Goal: Transaction & Acquisition: Purchase product/service

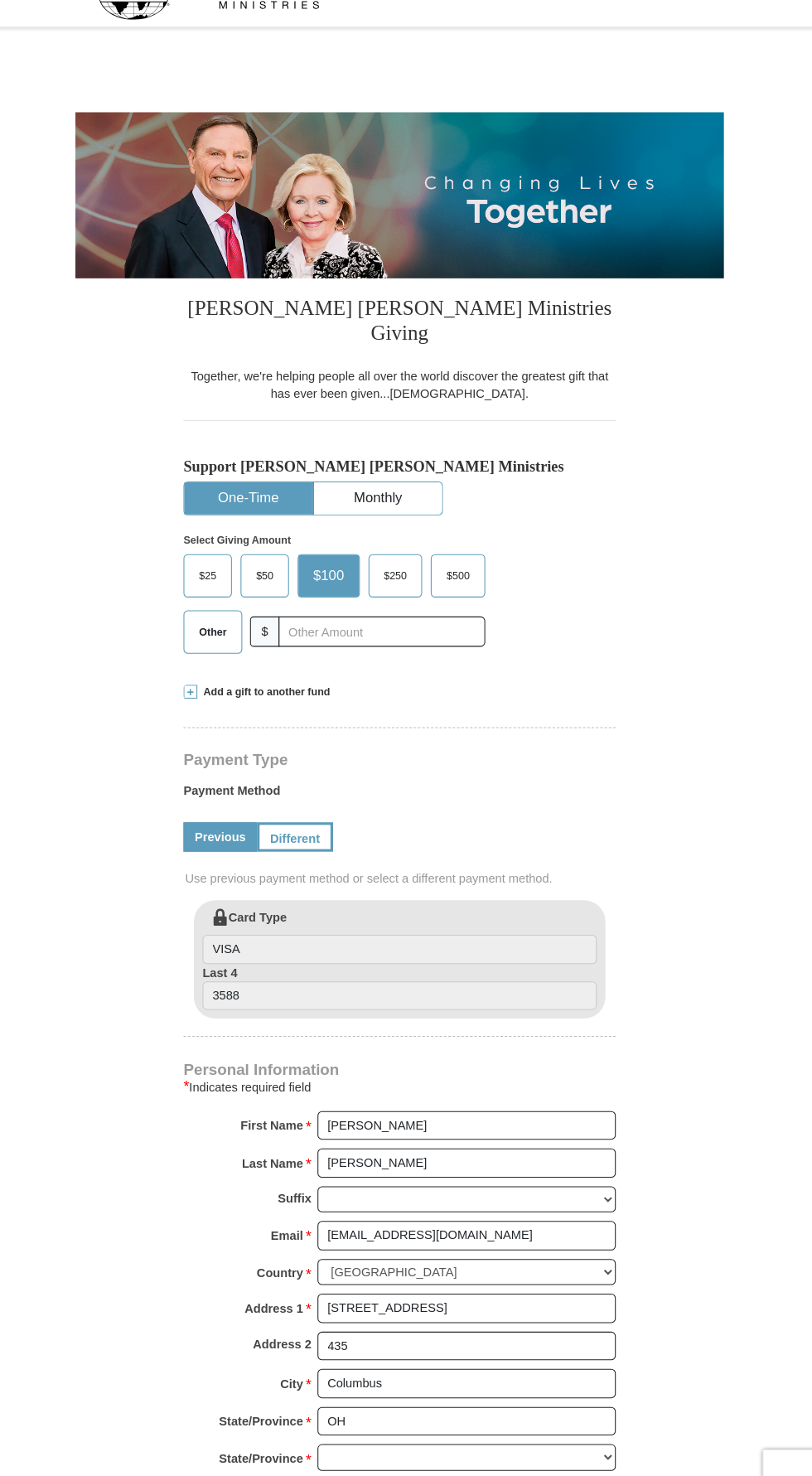
select select "OH"
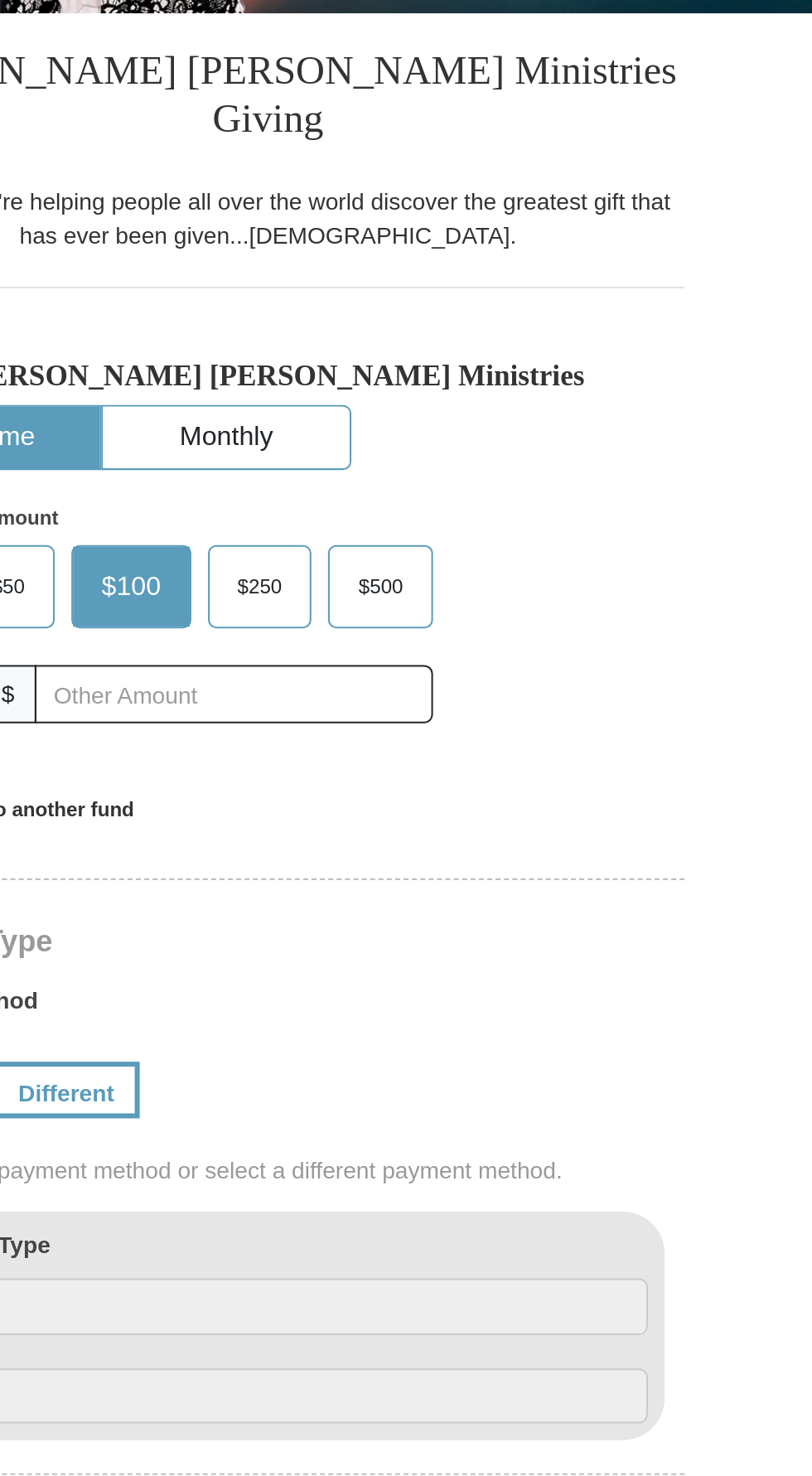
scroll to position [10, 0]
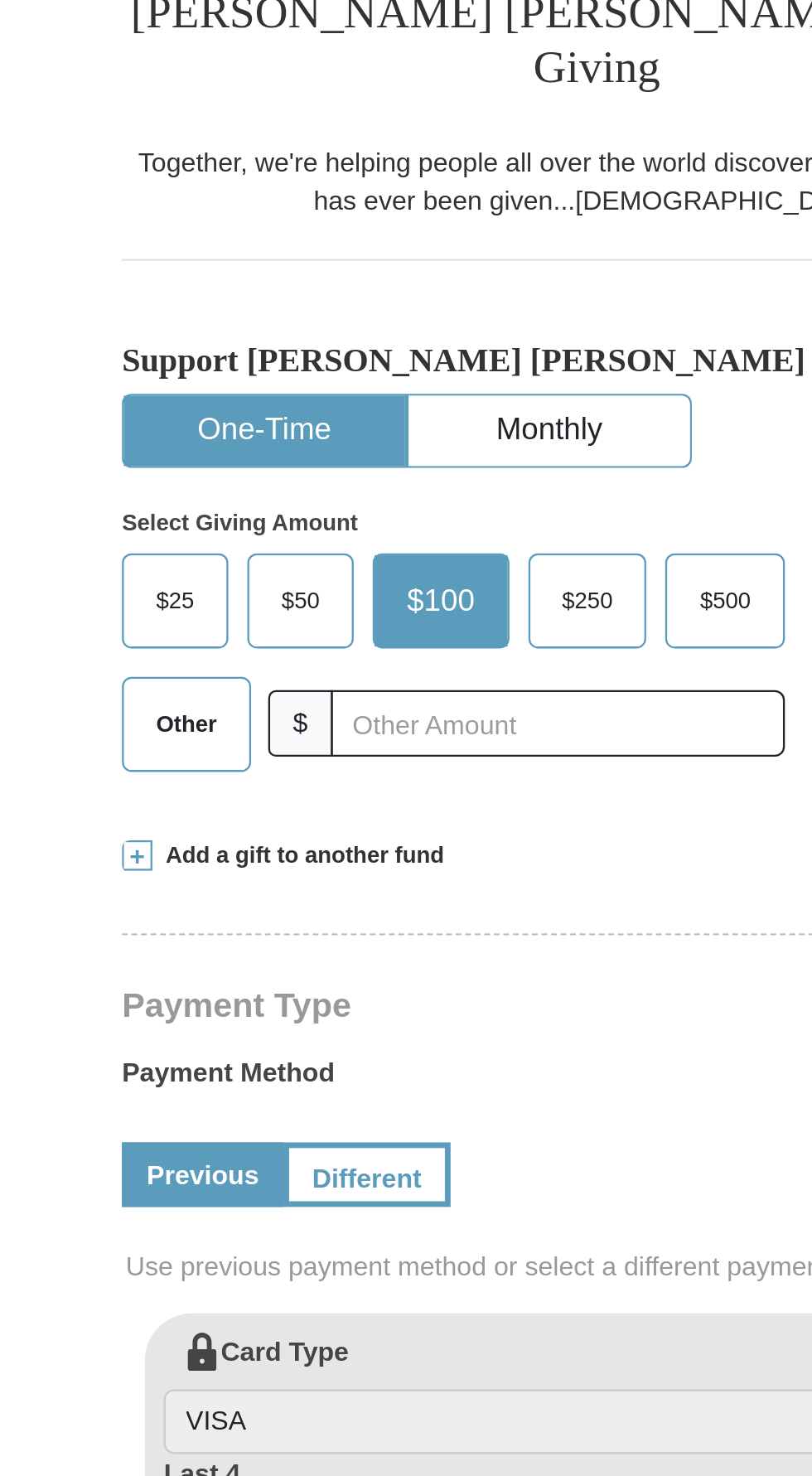
click at [231, 618] on span "Other" at bounding box center [227, 631] width 43 height 25
click at [0, 0] on input "Other" at bounding box center [0, 0] width 0 height 0
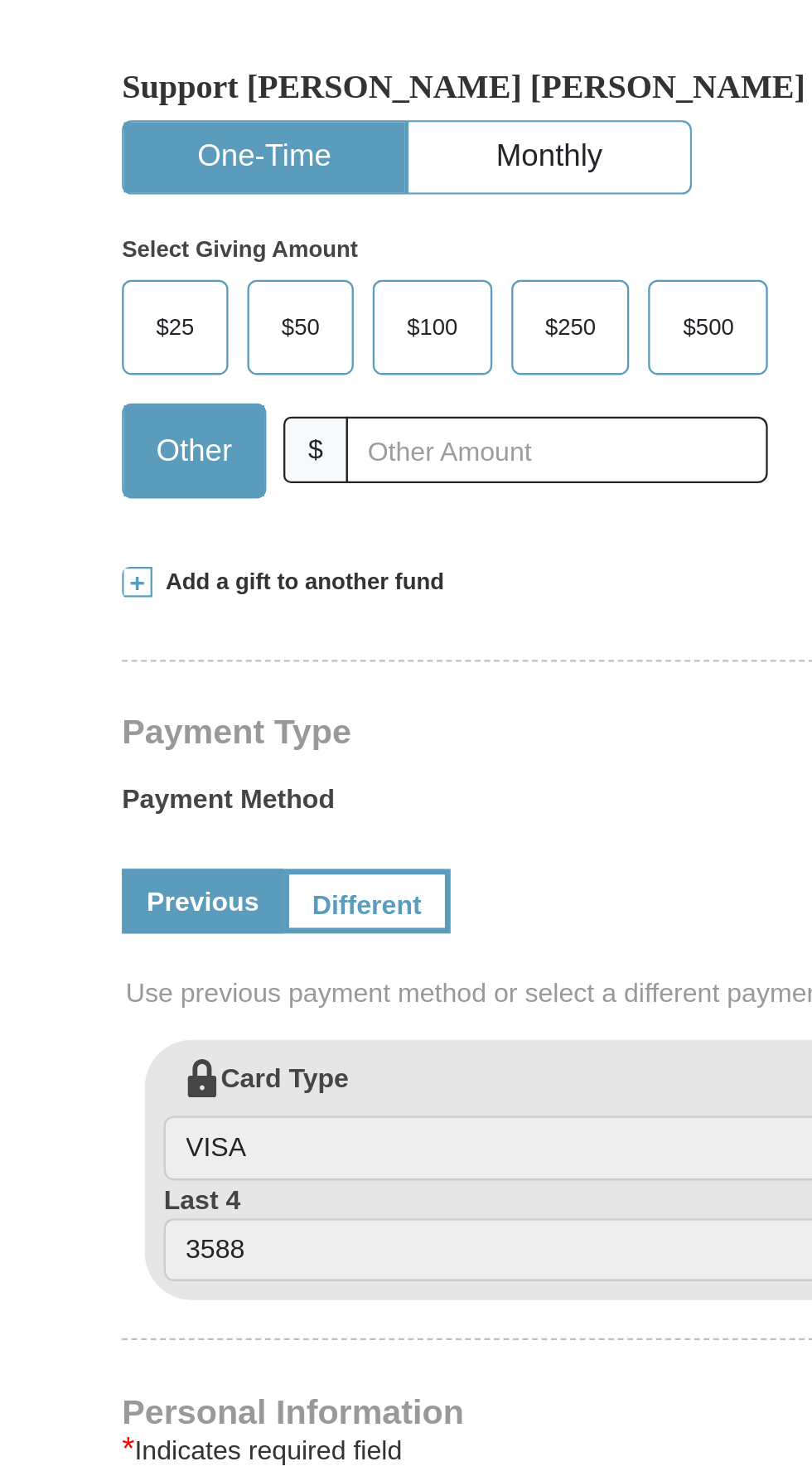
click at [294, 682] on span "Add a gift to another fund" at bounding box center [276, 688] width 128 height 14
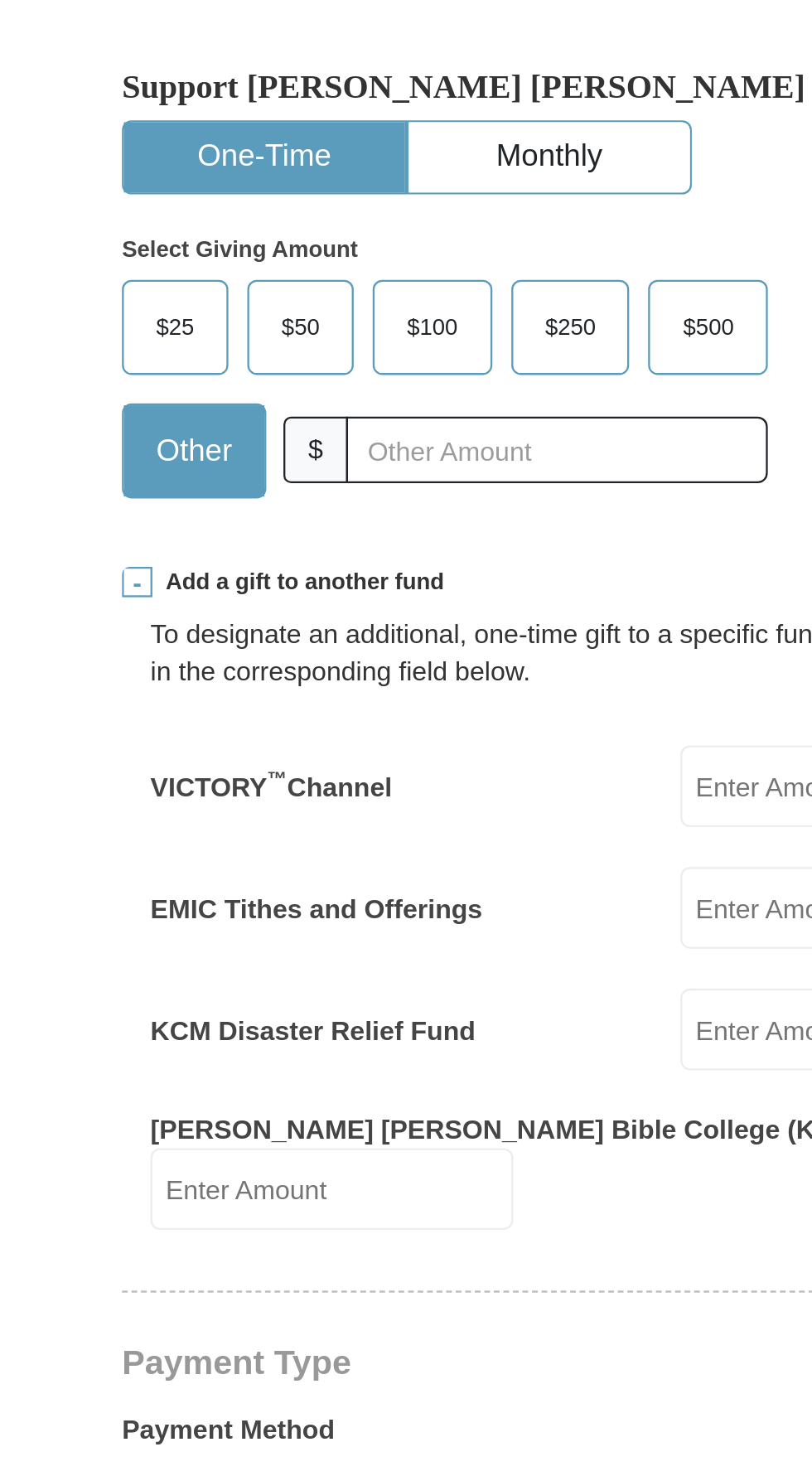
click at [343, 822] on label "EMIC Tithes and Offerings" at bounding box center [283, 830] width 145 height 17
click at [442, 812] on input "EMIC Tithes and Offerings" at bounding box center [521, 830] width 159 height 36
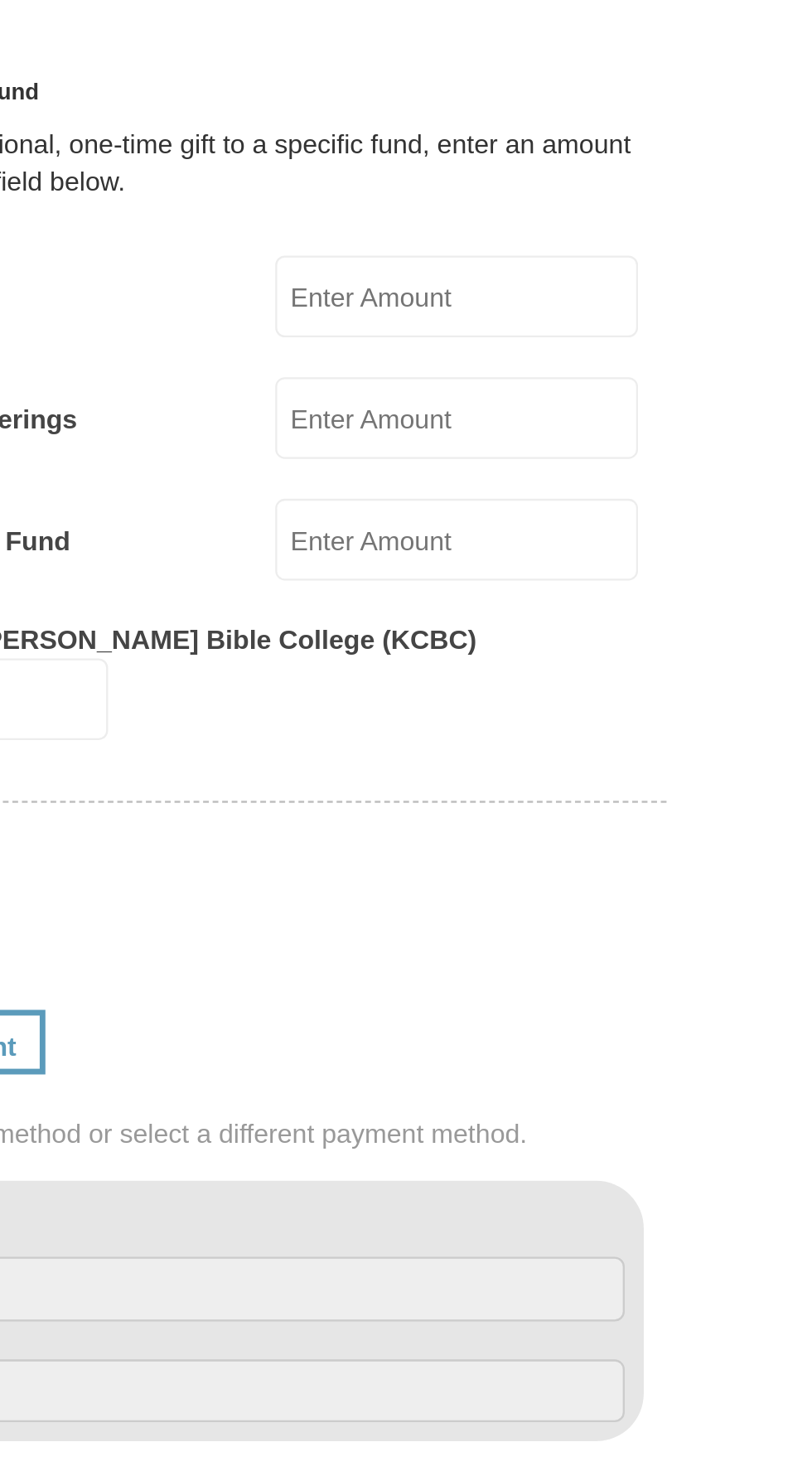
click at [509, 812] on input "EMIC Tithes and Offerings" at bounding box center [521, 830] width 159 height 36
type input "44.00"
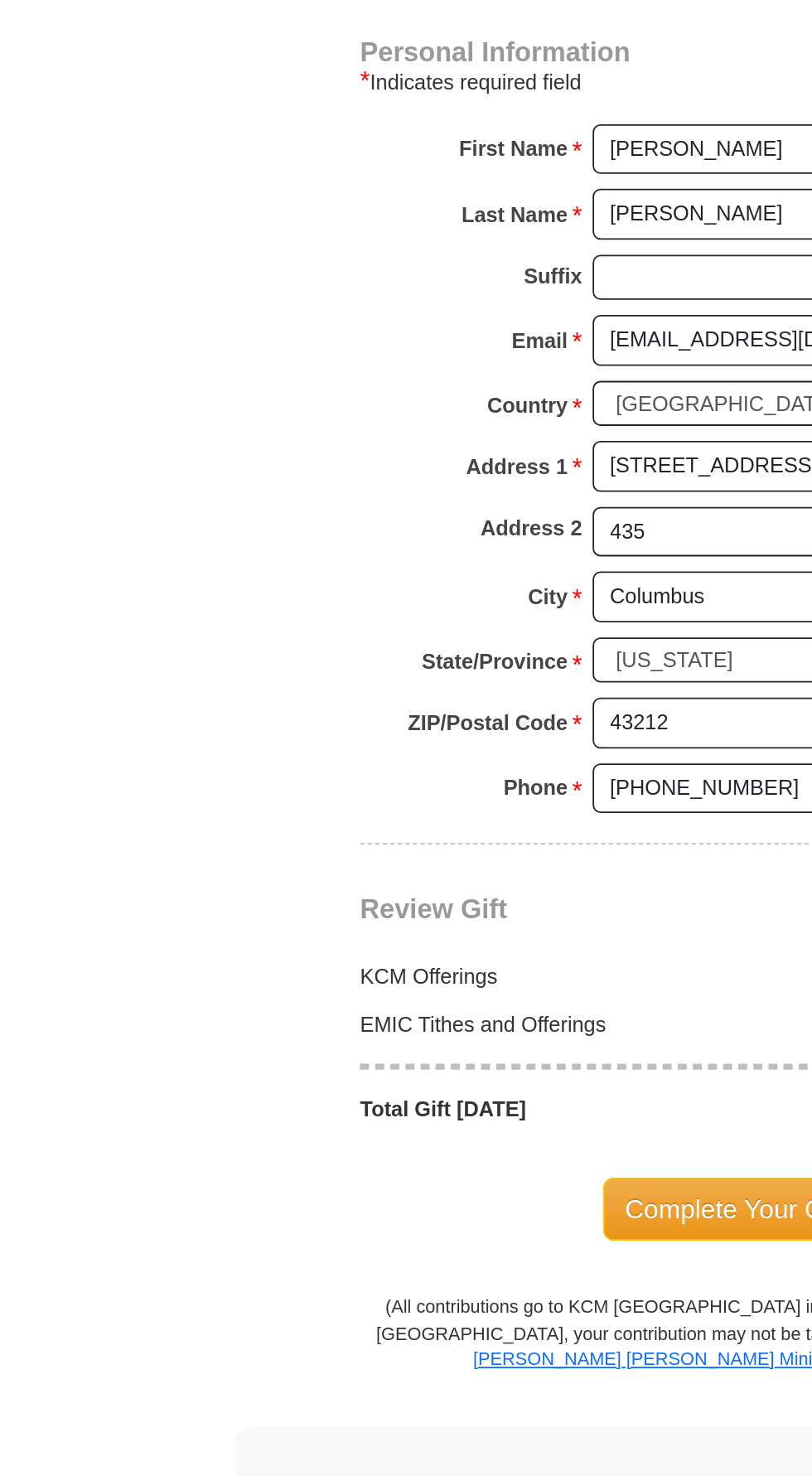
scroll to position [646, 0]
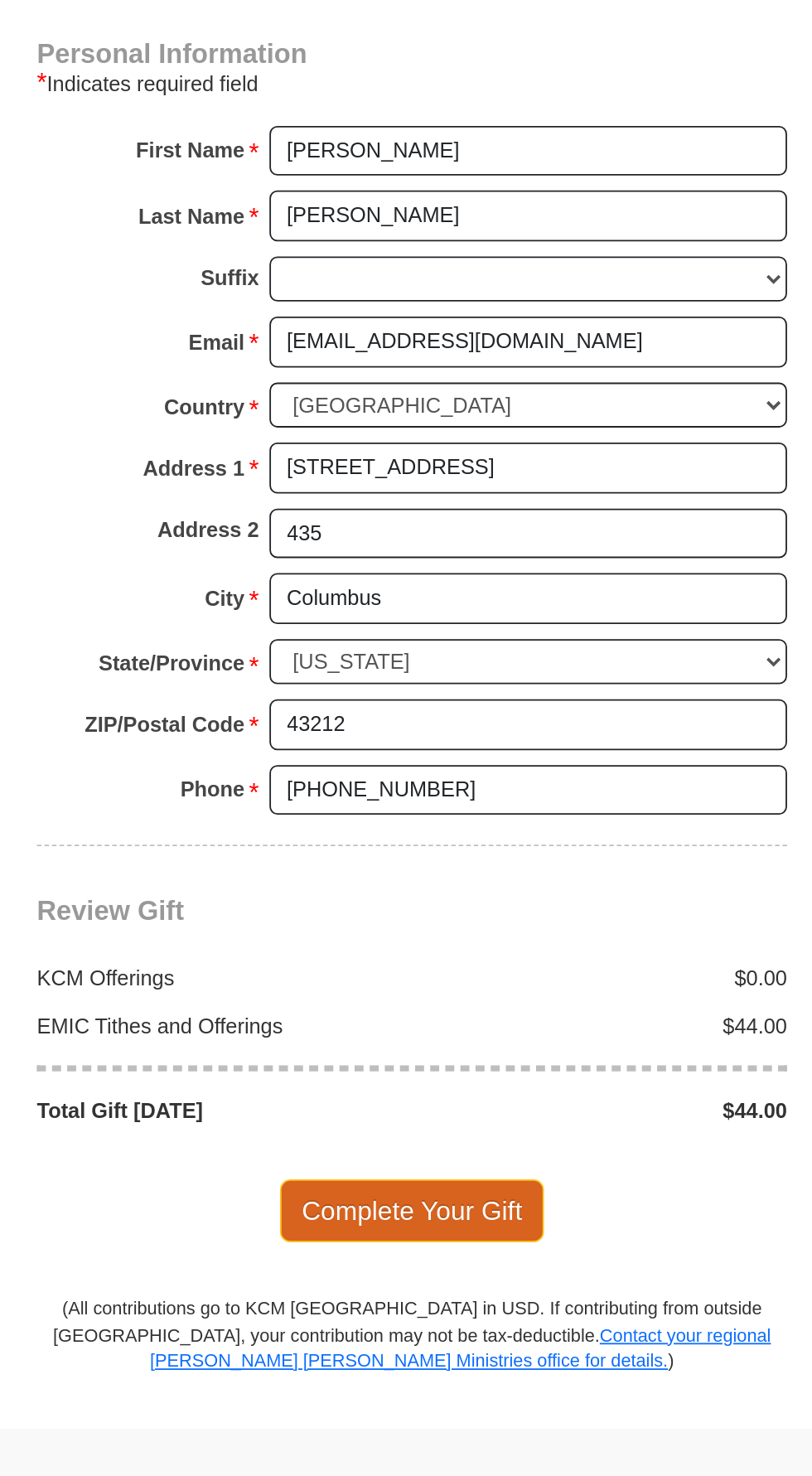
click at [406, 1310] on span "Complete Your Gift" at bounding box center [406, 1328] width 147 height 35
